Goal: Find specific page/section: Find specific page/section

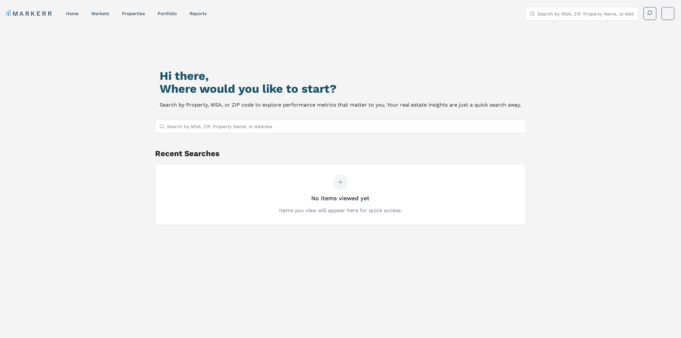
click at [233, 128] on input "Search by MSA, ZIP, Property Name, or Address" at bounding box center [344, 126] width 355 height 13
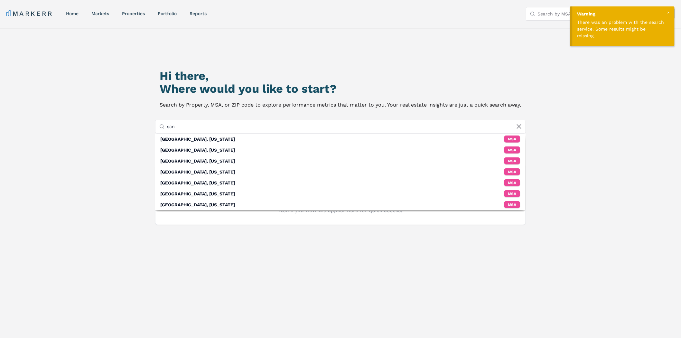
type input "san"
click at [599, 74] on div "Hi there, Where would you like to start? Search by Property, MSA, or ZIP code t…" at bounding box center [340, 202] width 681 height 348
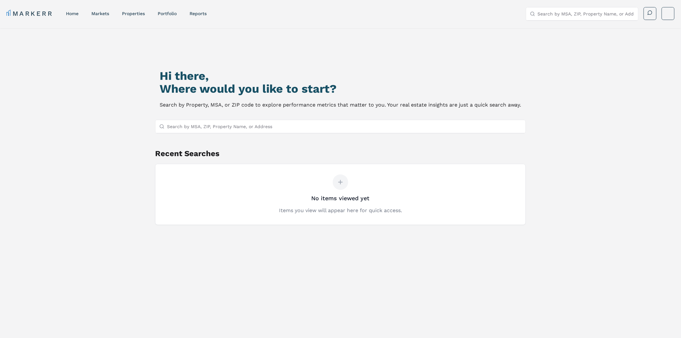
click at [271, 127] on input "Search by MSA, ZIP, Property Name, or Address" at bounding box center [344, 126] width 355 height 13
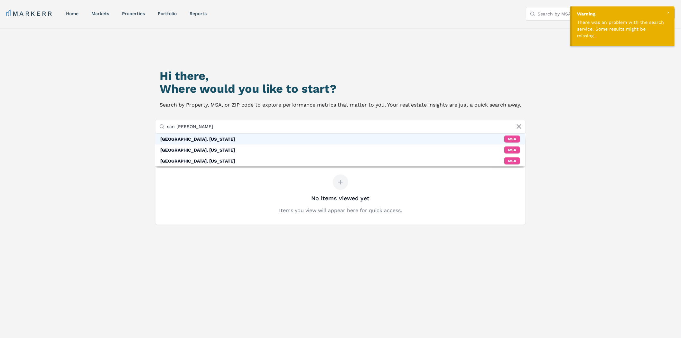
type input "san [PERSON_NAME]"
click at [232, 137] on div "San Francisco, California MSA" at bounding box center [340, 139] width 370 height 11
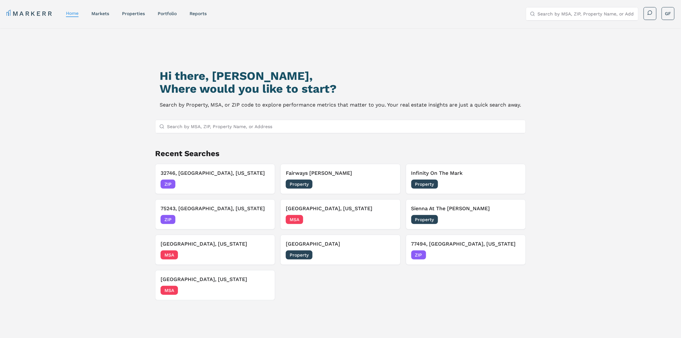
click at [52, 107] on div "Hi there, [PERSON_NAME], Where would you like to start? Search by Property, MSA…" at bounding box center [340, 202] width 681 height 348
click at [524, 101] on div "Hi there, [PERSON_NAME], Where would you like to start? Search by Property, MSA…" at bounding box center [340, 208] width 477 height 338
click at [213, 129] on input "Search by MSA, ZIP, Property Name, or Address" at bounding box center [344, 126] width 355 height 13
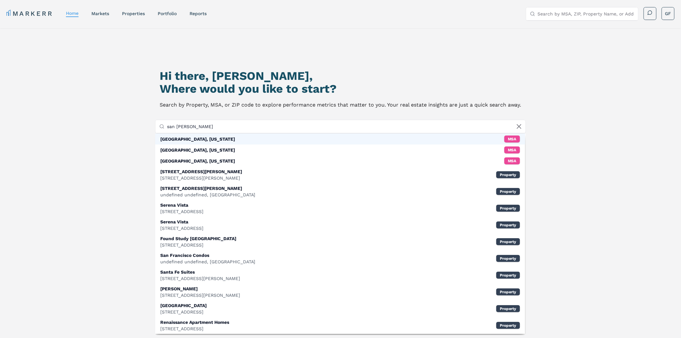
type input "san [PERSON_NAME]"
click at [206, 137] on div "[GEOGRAPHIC_DATA], [US_STATE]" at bounding box center [197, 139] width 75 height 6
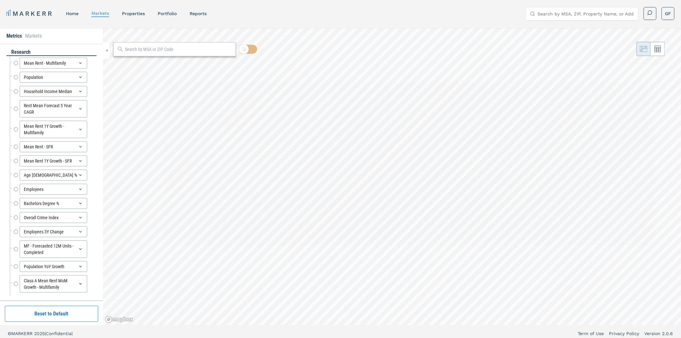
radio input "true"
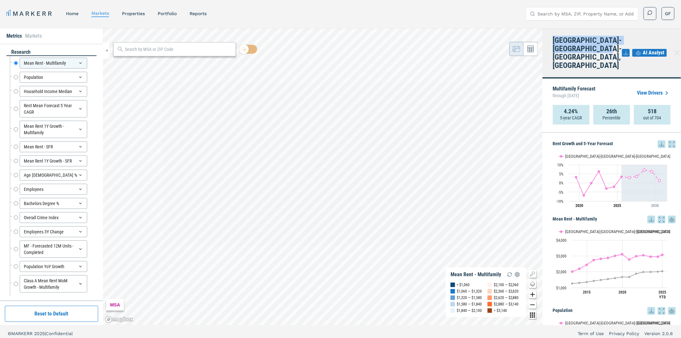
drag, startPoint x: 565, startPoint y: 59, endPoint x: 555, endPoint y: 39, distance: 22.3
click at [555, 39] on h4 "[GEOGRAPHIC_DATA]-[GEOGRAPHIC_DATA]-[GEOGRAPHIC_DATA], [GEOGRAPHIC_DATA]" at bounding box center [587, 52] width 69 height 33
copy h4 "[GEOGRAPHIC_DATA]-[GEOGRAPHIC_DATA]-[GEOGRAPHIC_DATA], [GEOGRAPHIC_DATA]"
